Goal: Task Accomplishment & Management: Use online tool/utility

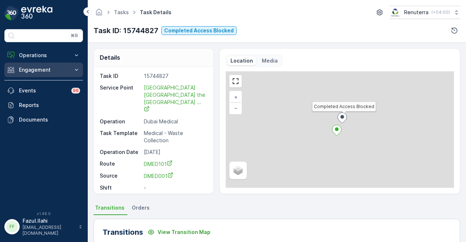
click at [38, 73] on button "Engagement" at bounding box center [43, 70] width 79 height 15
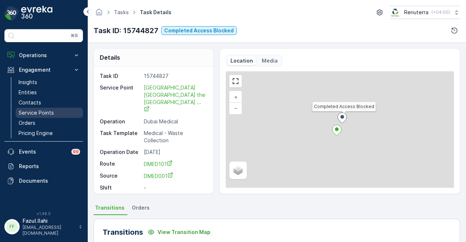
click at [40, 109] on p "Service Points" at bounding box center [36, 112] width 35 height 7
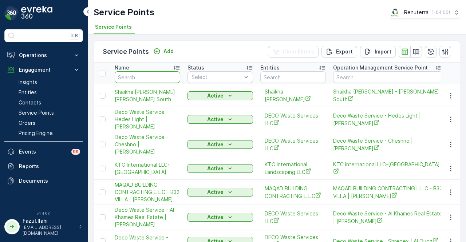
click at [152, 75] on input "text" at bounding box center [148, 77] width 66 height 12
type input "are"
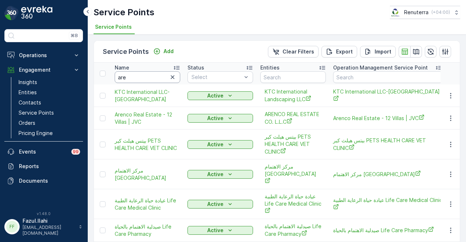
click at [152, 75] on input "are" at bounding box center [148, 77] width 66 height 12
type input "arenco"
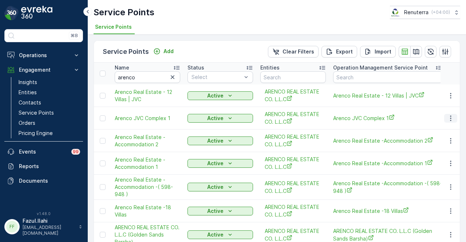
click at [452, 115] on icon "button" at bounding box center [450, 118] width 7 height 7
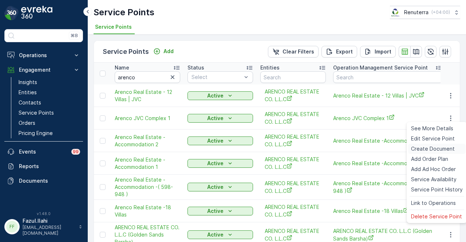
click at [444, 146] on span "Create Document" at bounding box center [433, 148] width 44 height 7
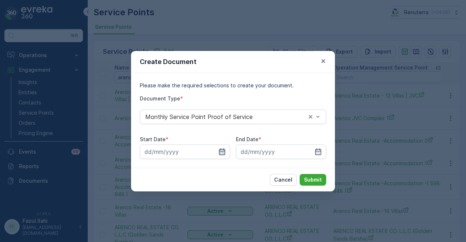
click at [224, 155] on icon "button" at bounding box center [222, 151] width 6 height 7
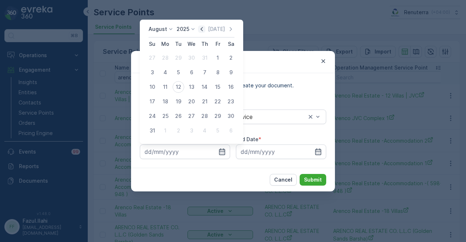
click at [202, 29] on icon "button" at bounding box center [201, 28] width 7 height 7
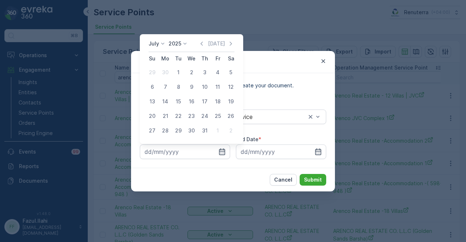
drag, startPoint x: 178, startPoint y: 75, endPoint x: 291, endPoint y: 144, distance: 131.6
click at [178, 76] on div "1" at bounding box center [179, 73] width 12 height 12
type input "01.07.2025"
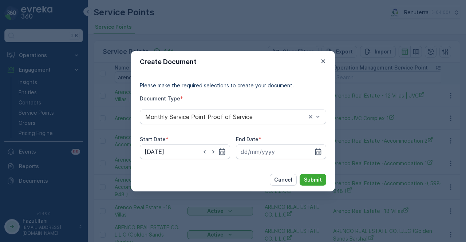
drag, startPoint x: 321, startPoint y: 148, endPoint x: 313, endPoint y: 101, distance: 47.6
click at [321, 146] on div at bounding box center [281, 152] width 90 height 15
drag, startPoint x: 321, startPoint y: 154, endPoint x: 321, endPoint y: 148, distance: 5.5
click at [321, 148] on icon "button" at bounding box center [318, 151] width 7 height 7
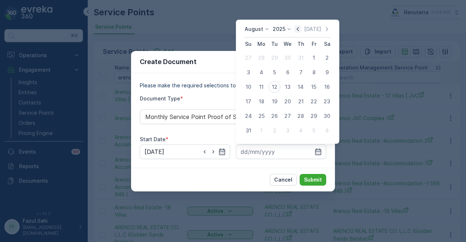
click at [300, 29] on icon "button" at bounding box center [297, 28] width 7 height 7
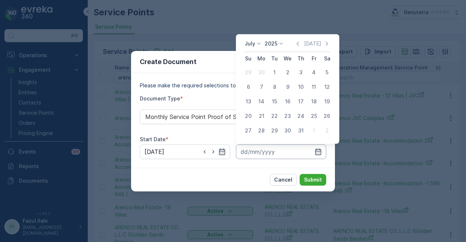
drag, startPoint x: 305, startPoint y: 130, endPoint x: 308, endPoint y: 148, distance: 18.1
click at [305, 131] on div "31" at bounding box center [301, 131] width 12 height 12
type input "31.07.2025"
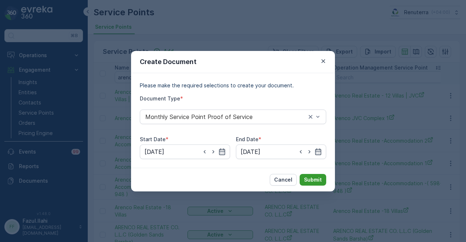
click at [317, 174] on button "Submit" at bounding box center [313, 180] width 27 height 12
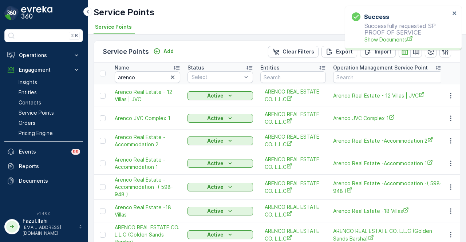
click at [372, 43] on span "Show Documents" at bounding box center [408, 40] width 86 height 8
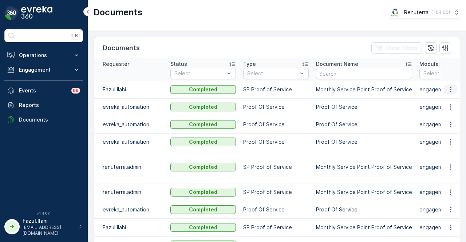
click at [448, 88] on icon "button" at bounding box center [450, 89] width 7 height 7
click at [447, 97] on span "See Details" at bounding box center [449, 99] width 28 height 7
